Goal: Check status: Check status

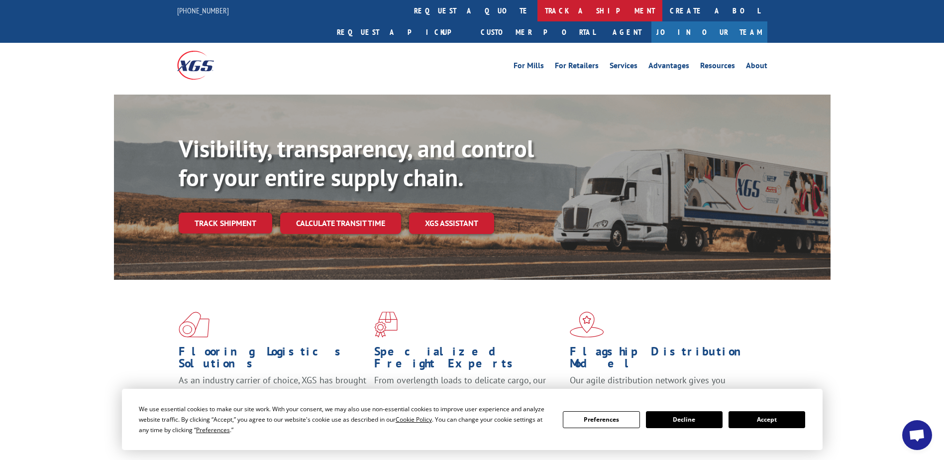
click at [537, 4] on link "track a shipment" at bounding box center [599, 10] width 125 height 21
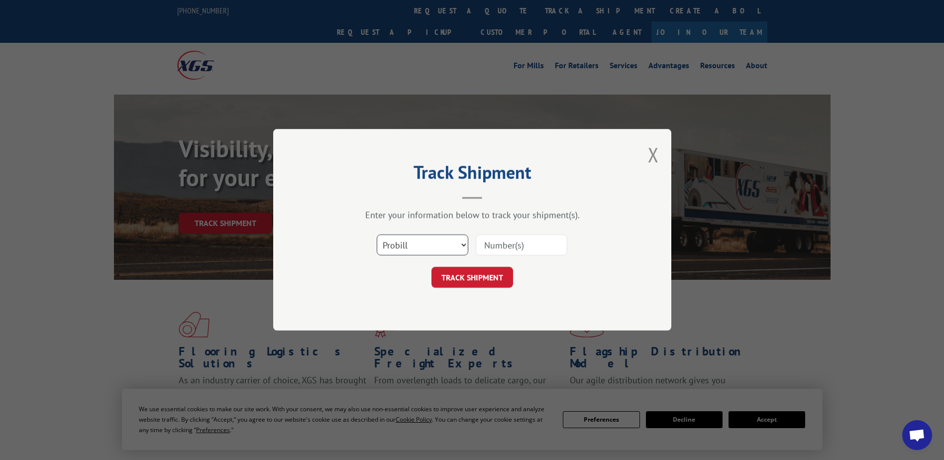
drag, startPoint x: 456, startPoint y: 246, endPoint x: 449, endPoint y: 251, distance: 8.6
click at [456, 246] on select "Select category... Probill BOL PO" at bounding box center [423, 245] width 92 height 21
select select "bol"
click at [377, 235] on select "Select category... Probill BOL PO" at bounding box center [423, 245] width 92 height 21
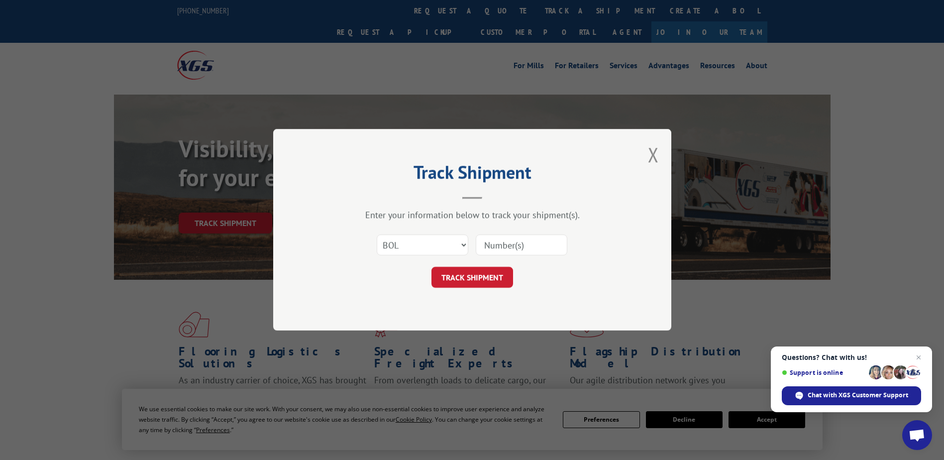
click at [502, 253] on input at bounding box center [522, 245] width 92 height 21
paste input "2879166"
type input "2879166"
click at [460, 280] on button "TRACK SHIPMENT" at bounding box center [472, 277] width 82 height 21
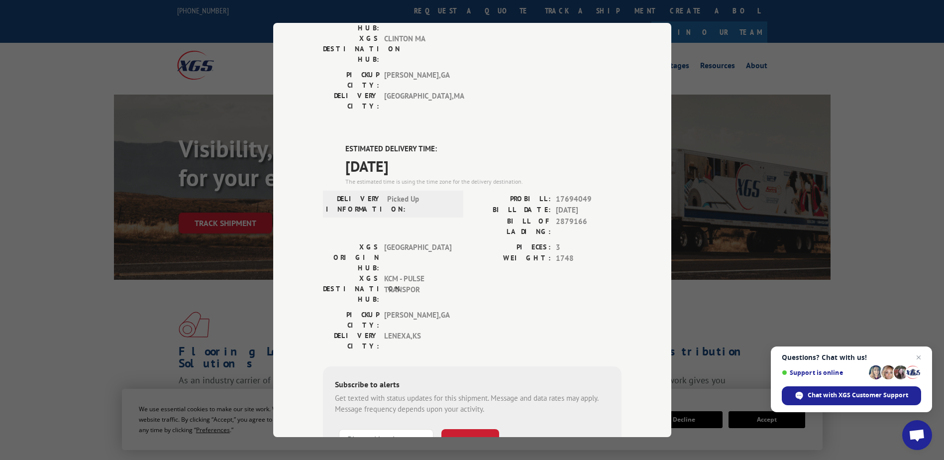
scroll to position [198, 0]
